Goal: Book appointment/travel/reservation

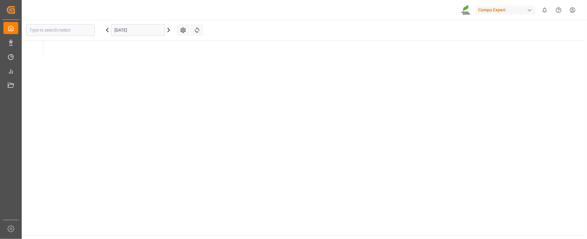
type input "La Vall d [PERSON_NAME]"
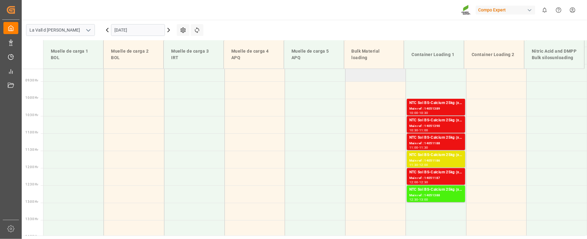
scroll to position [254, 0]
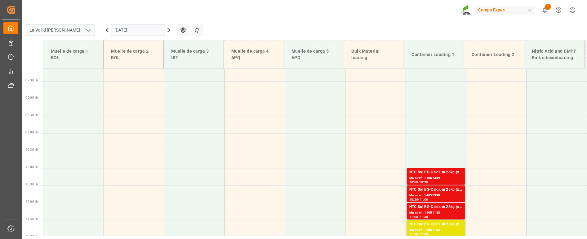
click at [122, 29] on input "[DATE]" at bounding box center [138, 30] width 54 height 12
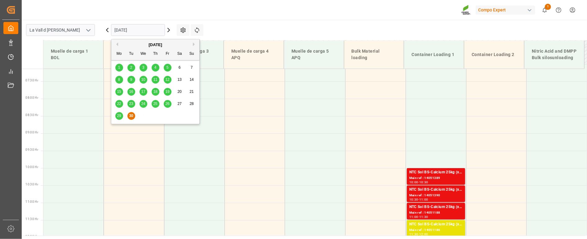
click at [193, 44] on button "Next Month" at bounding box center [195, 44] width 4 height 4
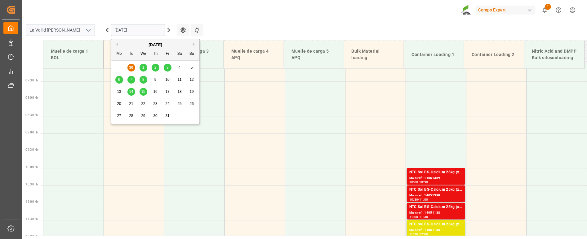
click at [144, 68] on span "1" at bounding box center [143, 67] width 2 height 4
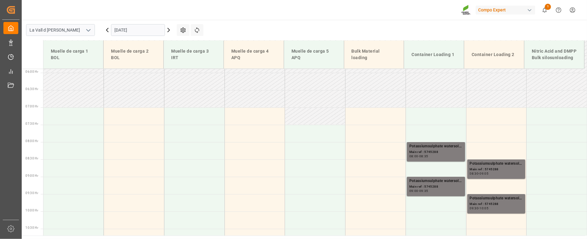
scroll to position [148, 0]
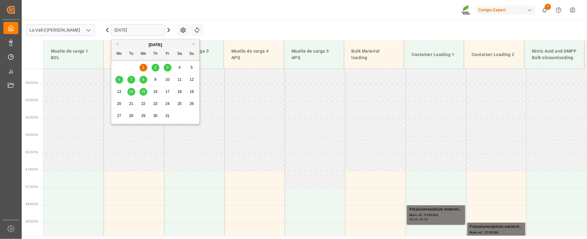
click at [127, 25] on input "[DATE]" at bounding box center [138, 30] width 54 height 12
click at [117, 45] on button "Previous Month" at bounding box center [116, 44] width 4 height 4
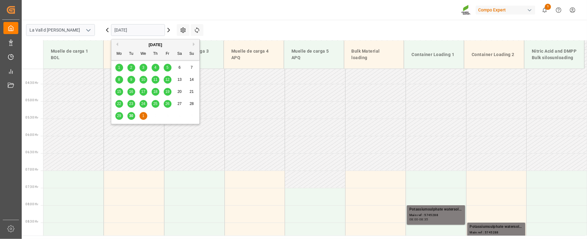
click at [264, 31] on main "La Vall d Uixo [DATE] Settings Refresh Time Slots Muelle de carga 1 BOL Muelle …" at bounding box center [304, 128] width 564 height 216
